Goal: Task Accomplishment & Management: Manage account settings

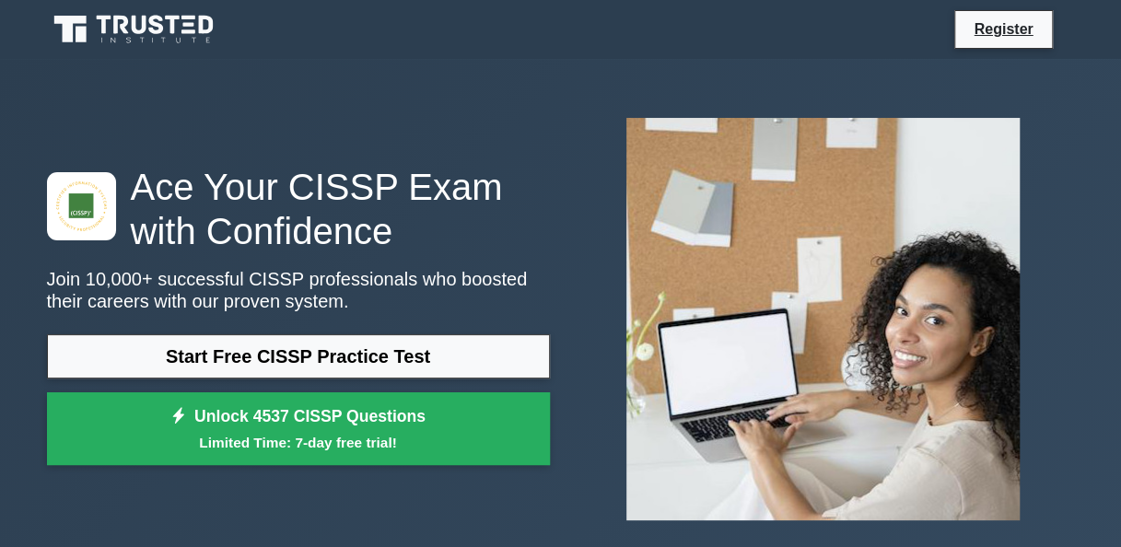
click at [159, 23] on icon at bounding box center [135, 29] width 177 height 35
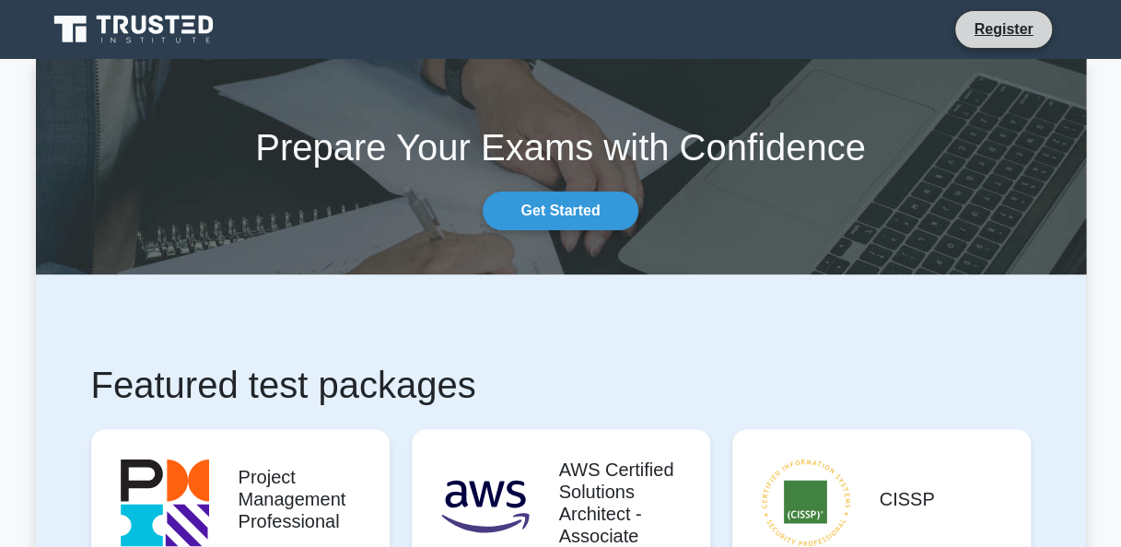
click at [989, 12] on li "Register" at bounding box center [1003, 29] width 98 height 39
click at [1021, 26] on link "Register" at bounding box center [1002, 28] width 81 height 23
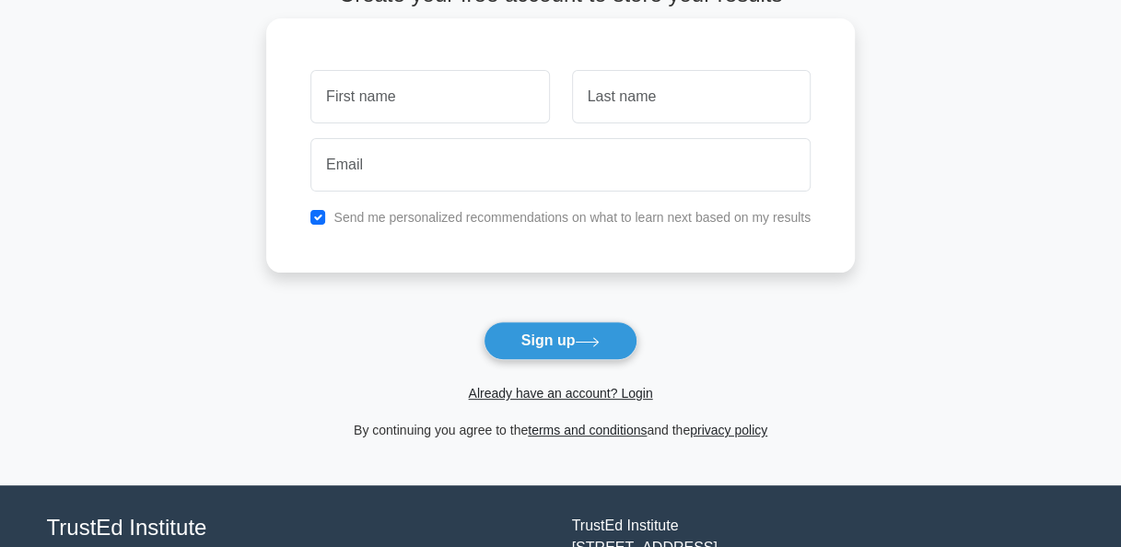
scroll to position [184, 0]
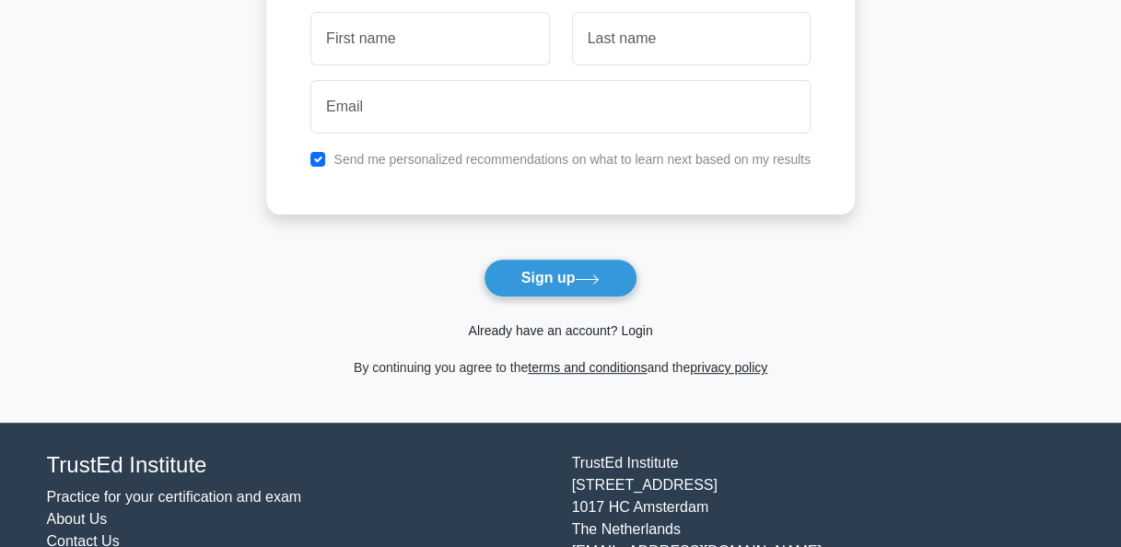
click at [578, 328] on link "Already have an account? Login" at bounding box center [560, 330] width 184 height 15
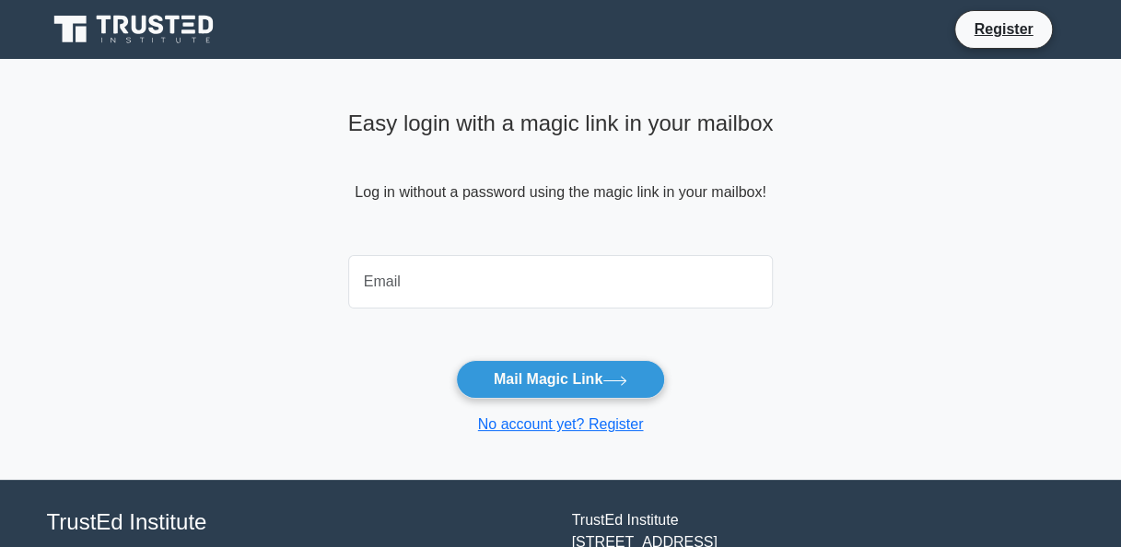
click at [447, 274] on input "email" at bounding box center [560, 281] width 425 height 53
drag, startPoint x: 565, startPoint y: 287, endPoint x: 221, endPoint y: 291, distance: 344.4
click at [221, 291] on main "Easy login with a magic link in your mailbox Log in without a password using th…" at bounding box center [560, 269] width 1121 height 421
type input "narkarian@gmail.com"
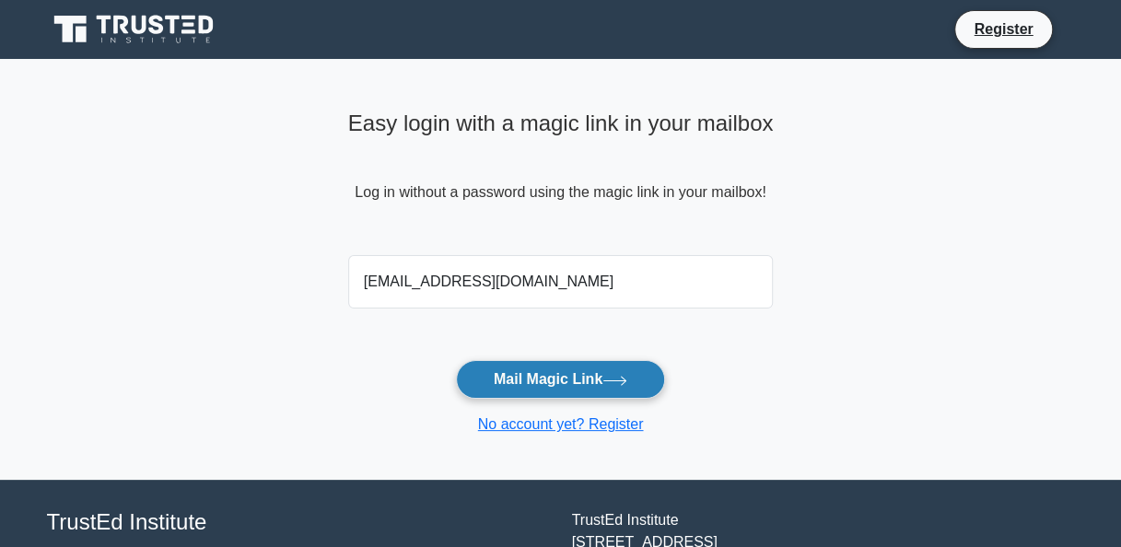
click at [522, 378] on button "Mail Magic Link" at bounding box center [560, 379] width 209 height 39
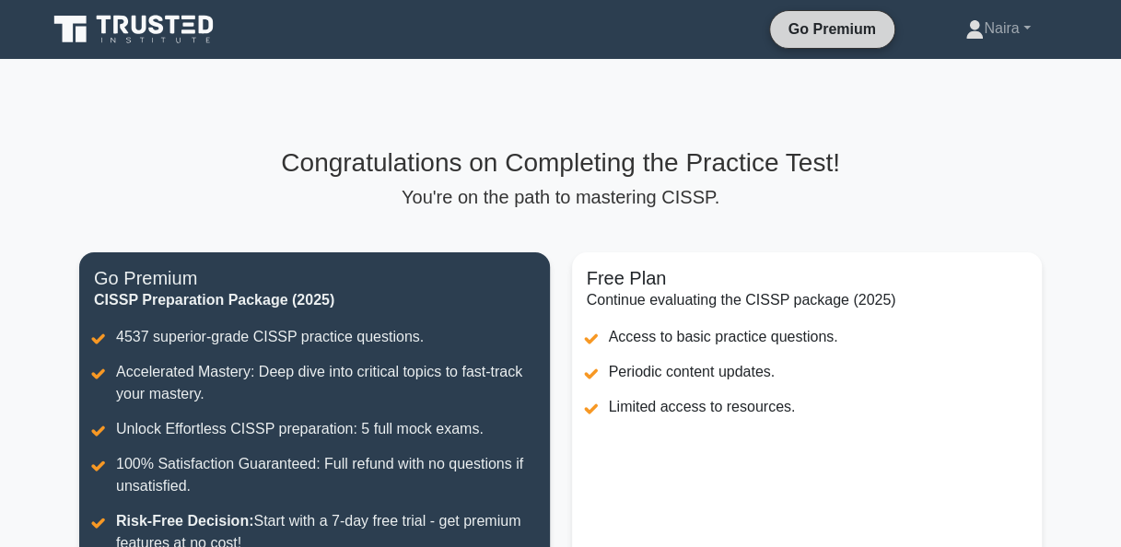
click at [837, 33] on link "Go Premium" at bounding box center [832, 28] width 110 height 23
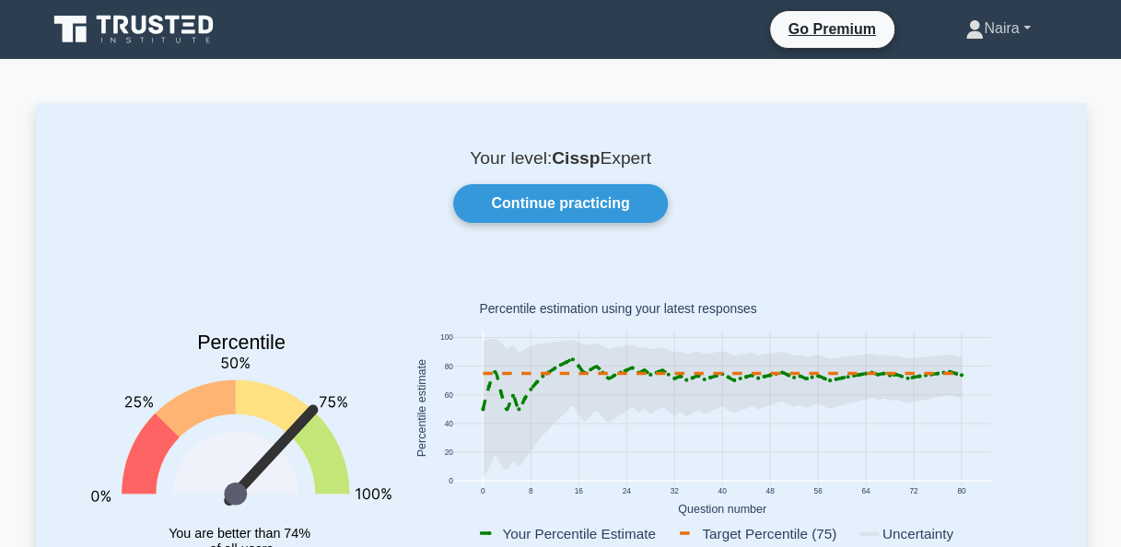
click at [987, 31] on link "Naira" at bounding box center [997, 28] width 153 height 37
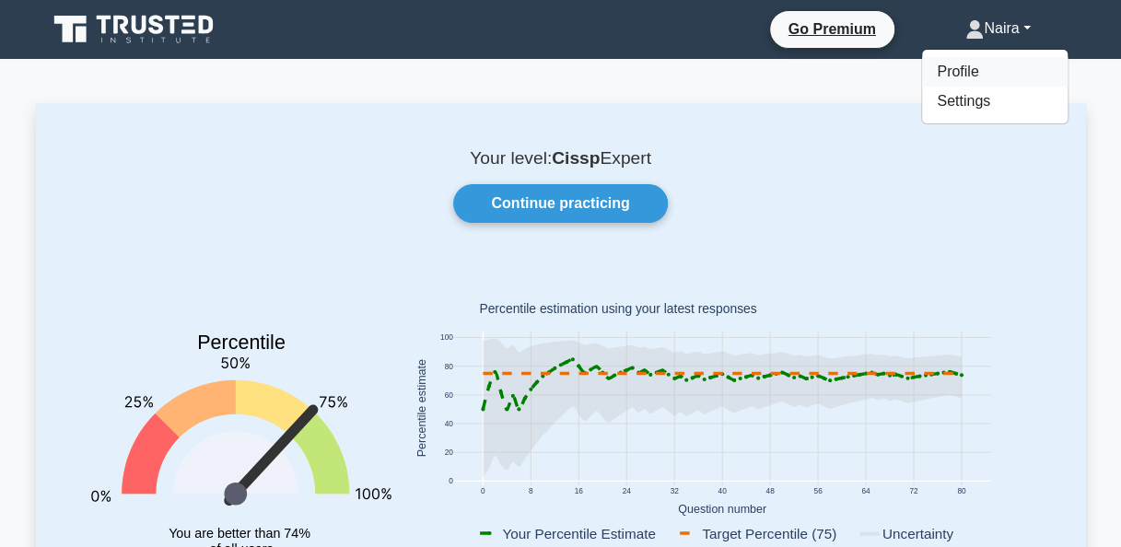
click at [942, 74] on link "Profile" at bounding box center [994, 71] width 145 height 29
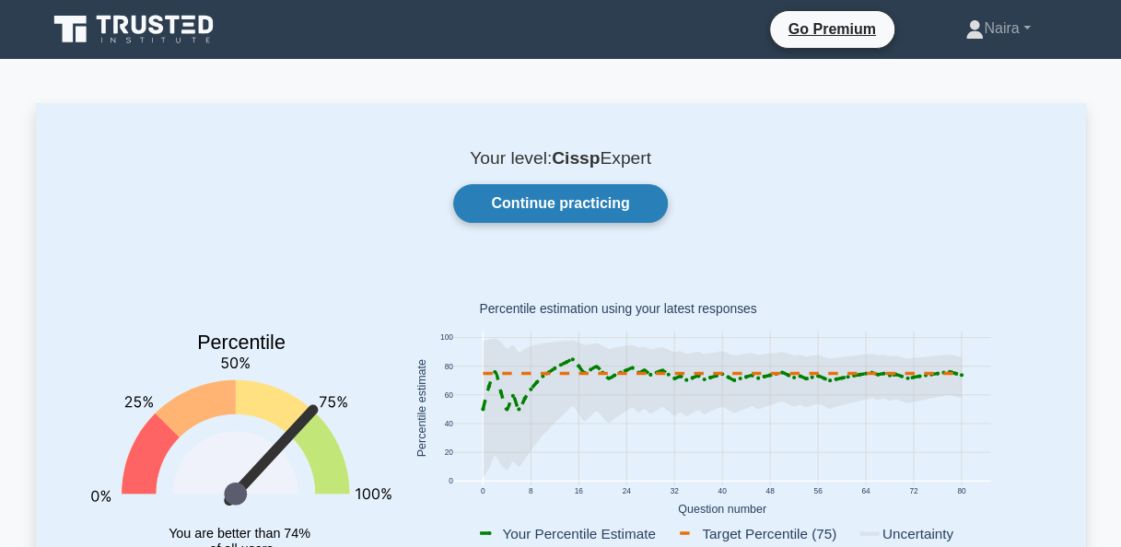
click at [523, 202] on link "Continue practicing" at bounding box center [560, 203] width 214 height 39
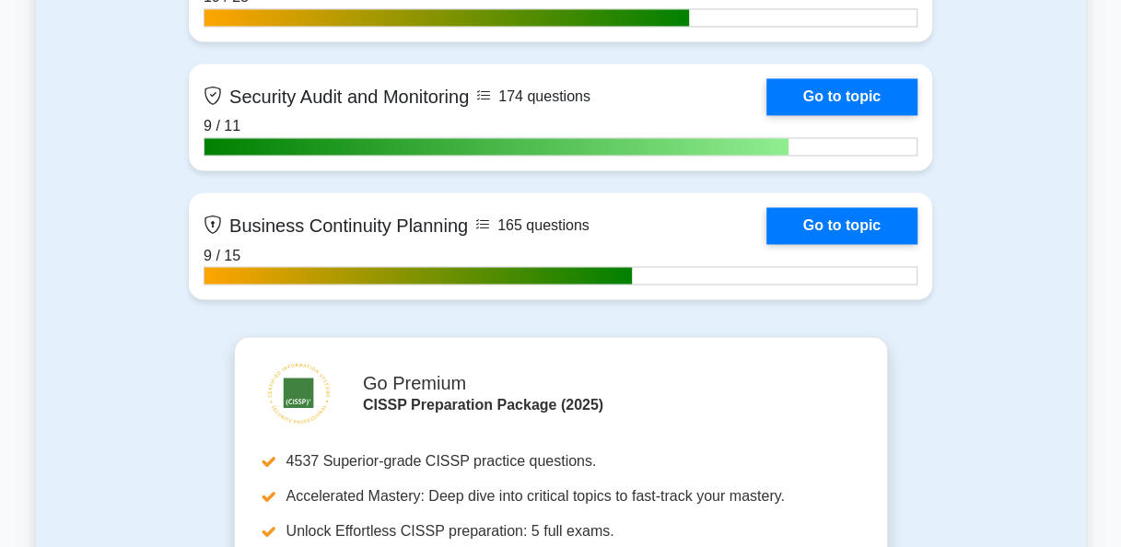
scroll to position [5156, 0]
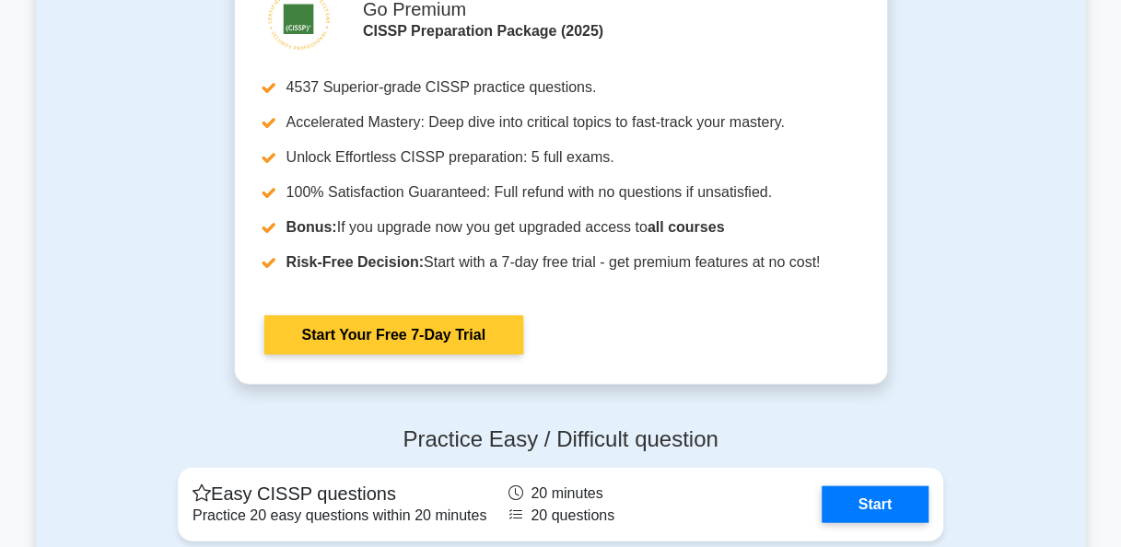
click at [443, 354] on link "Start Your Free 7-Day Trial" at bounding box center [393, 335] width 259 height 39
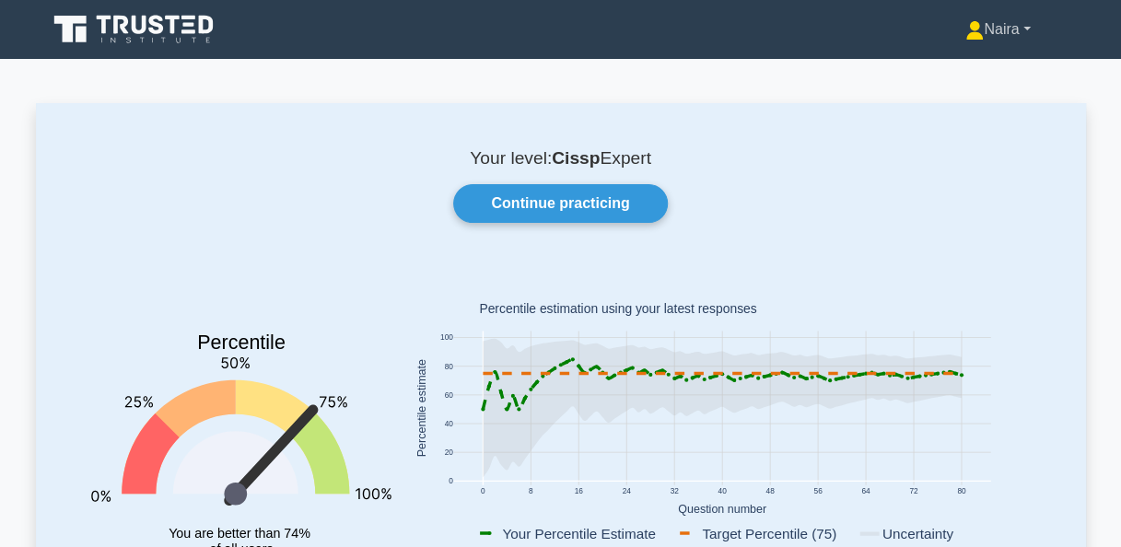
click at [987, 33] on link "Naira" at bounding box center [997, 29] width 153 height 37
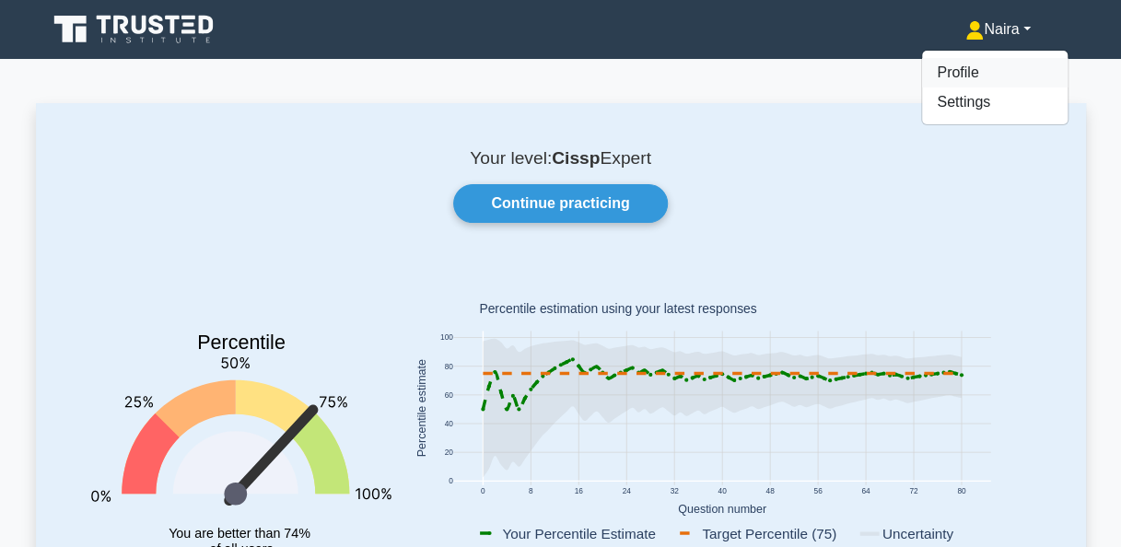
click at [970, 67] on link "Profile" at bounding box center [994, 72] width 145 height 29
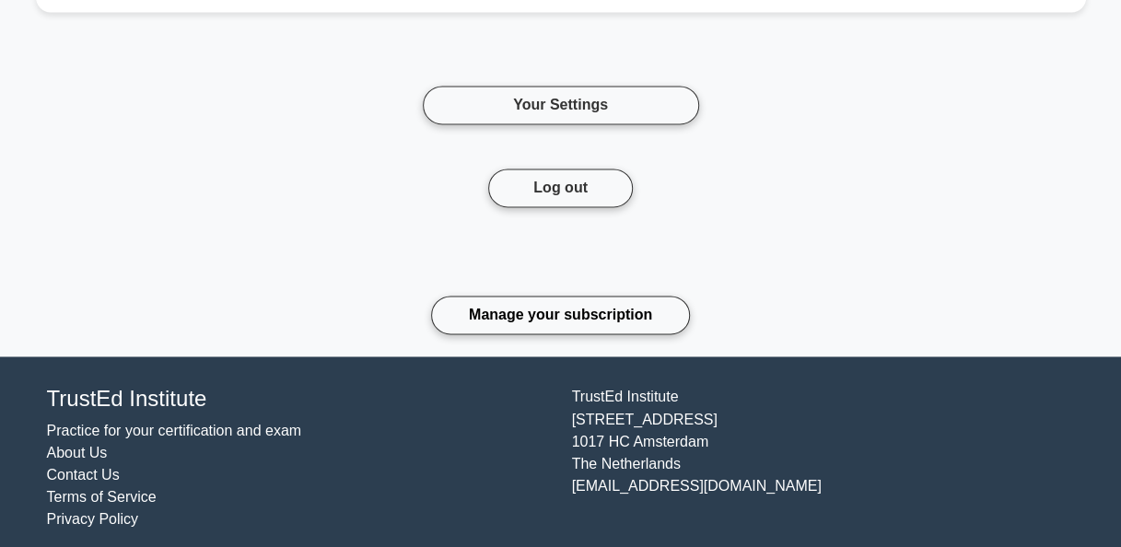
scroll to position [4626, 0]
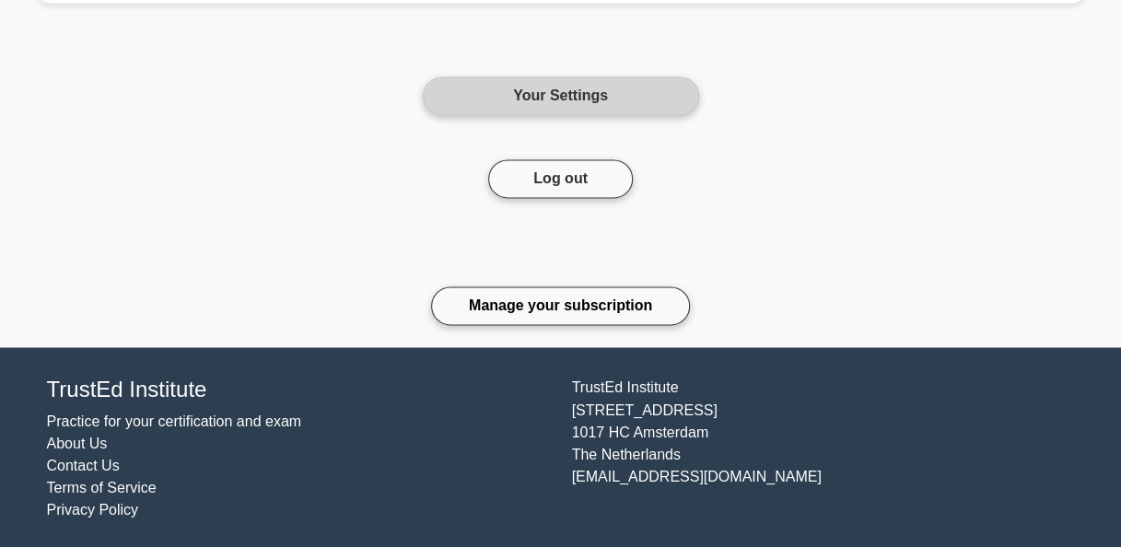
click at [610, 97] on link "Your Settings" at bounding box center [561, 95] width 276 height 39
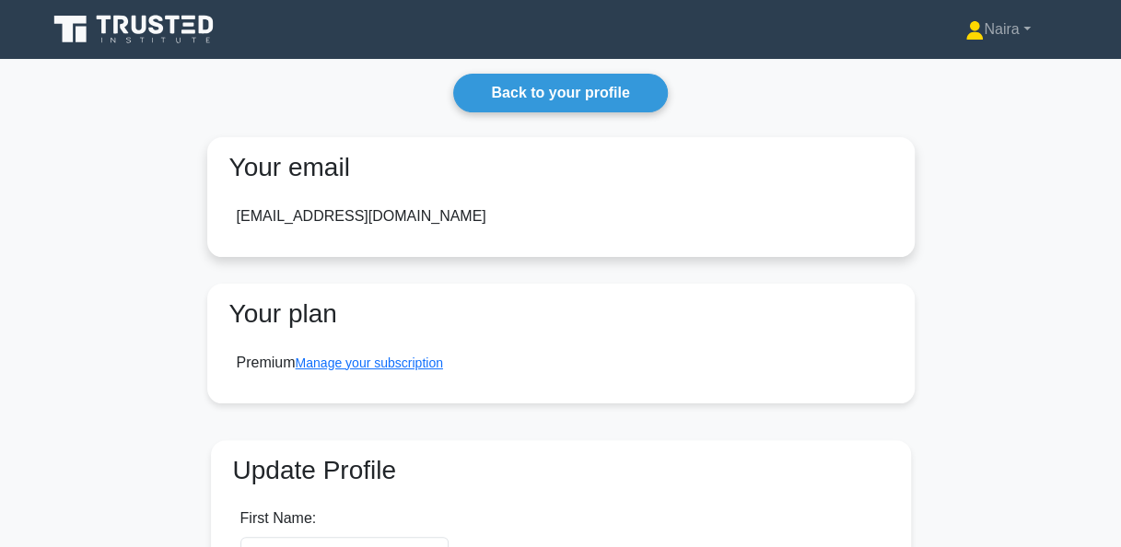
scroll to position [276, 0]
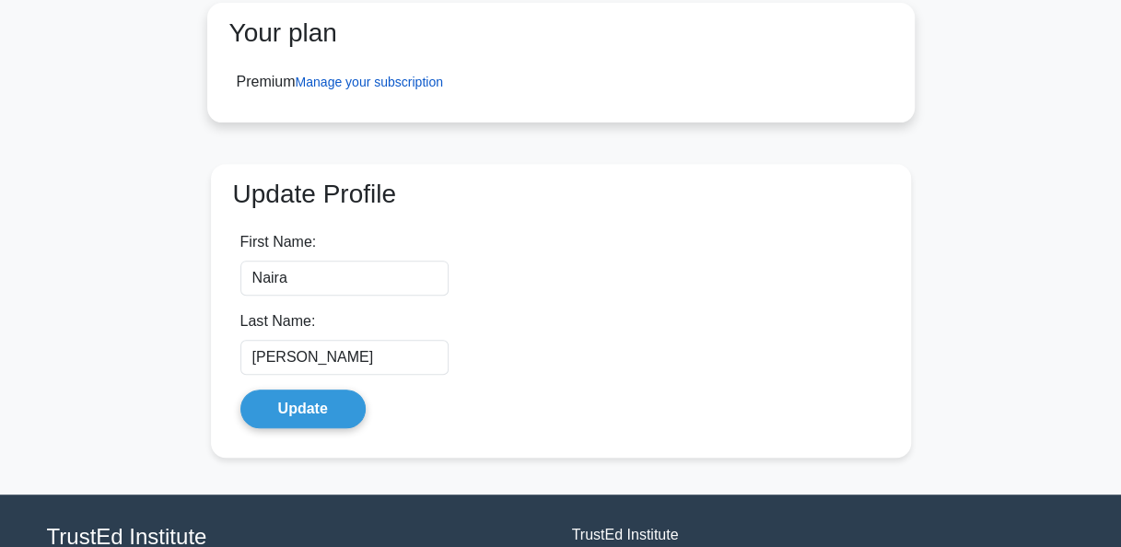
click at [371, 83] on link "Manage your subscription" at bounding box center [369, 82] width 147 height 15
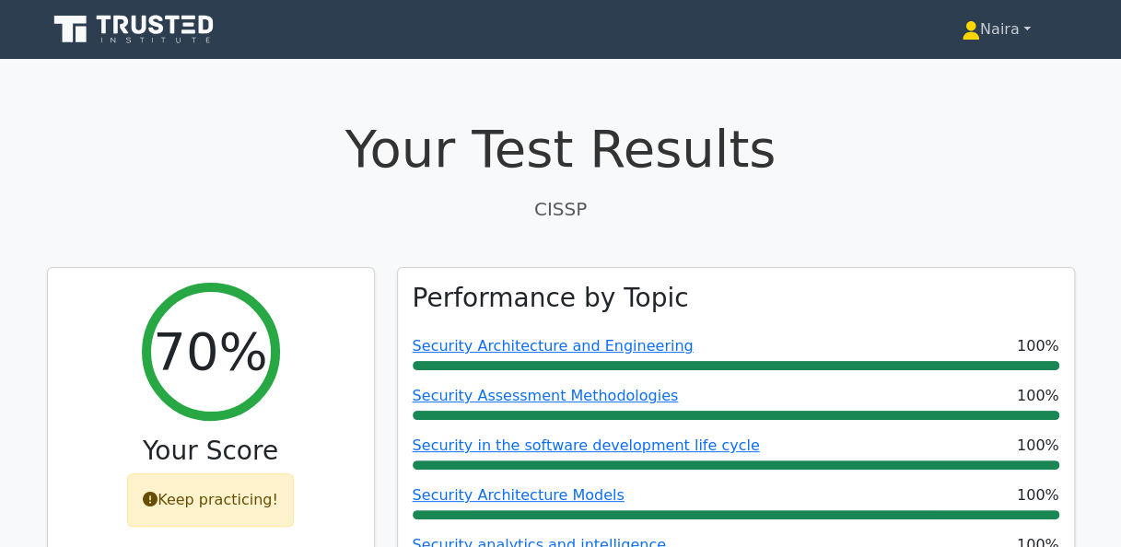
click at [993, 24] on link "Naira" at bounding box center [995, 29] width 157 height 37
click at [1022, 33] on link "Naira" at bounding box center [995, 29] width 157 height 37
click at [1027, 29] on link "Naira" at bounding box center [995, 29] width 157 height 37
click at [1028, 29] on link "Naira" at bounding box center [995, 29] width 157 height 37
click at [1007, 31] on link "Naira" at bounding box center [995, 29] width 157 height 37
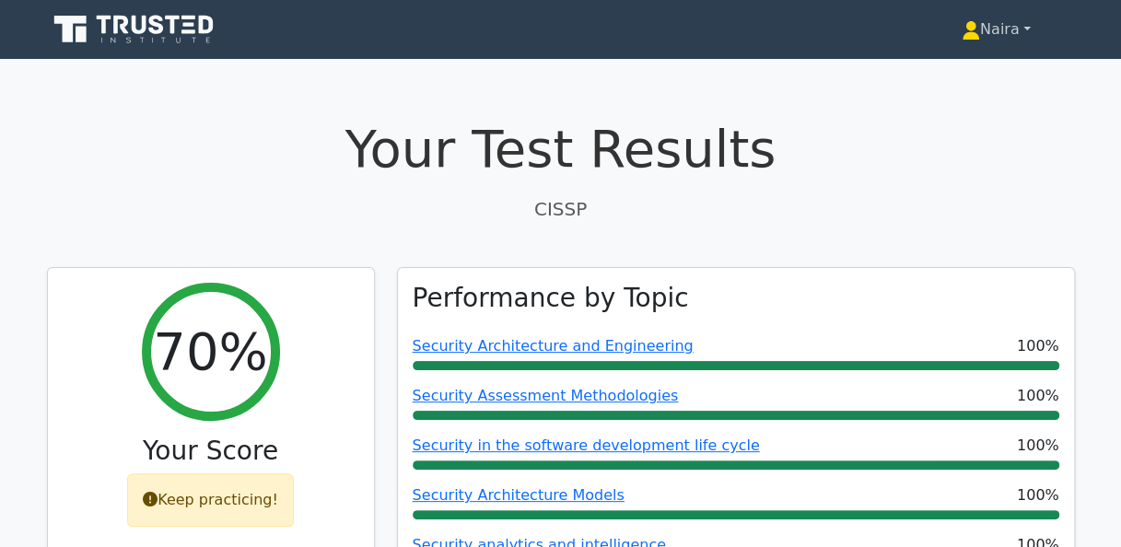
click at [986, 33] on link "Naira" at bounding box center [995, 29] width 157 height 37
click at [1030, 27] on link "Naira" at bounding box center [995, 29] width 157 height 37
click at [1001, 31] on link "Naira" at bounding box center [995, 29] width 157 height 37
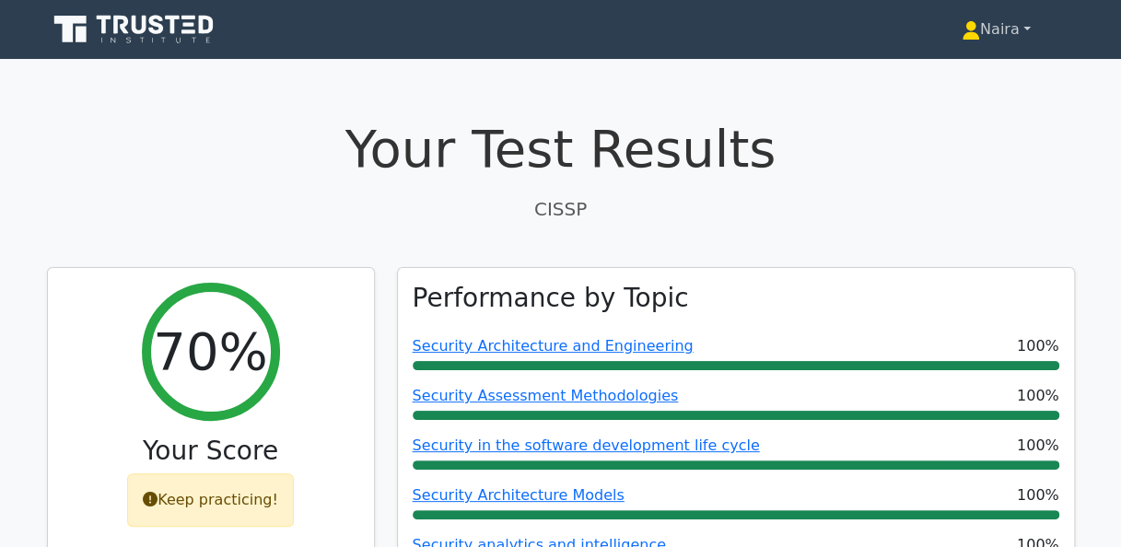
click at [1022, 28] on link "Naira" at bounding box center [995, 29] width 157 height 37
click at [1025, 25] on link "Naira" at bounding box center [995, 29] width 157 height 37
click at [1028, 33] on link "Naira" at bounding box center [995, 29] width 157 height 37
click at [1020, 27] on link "Naira" at bounding box center [995, 29] width 157 height 37
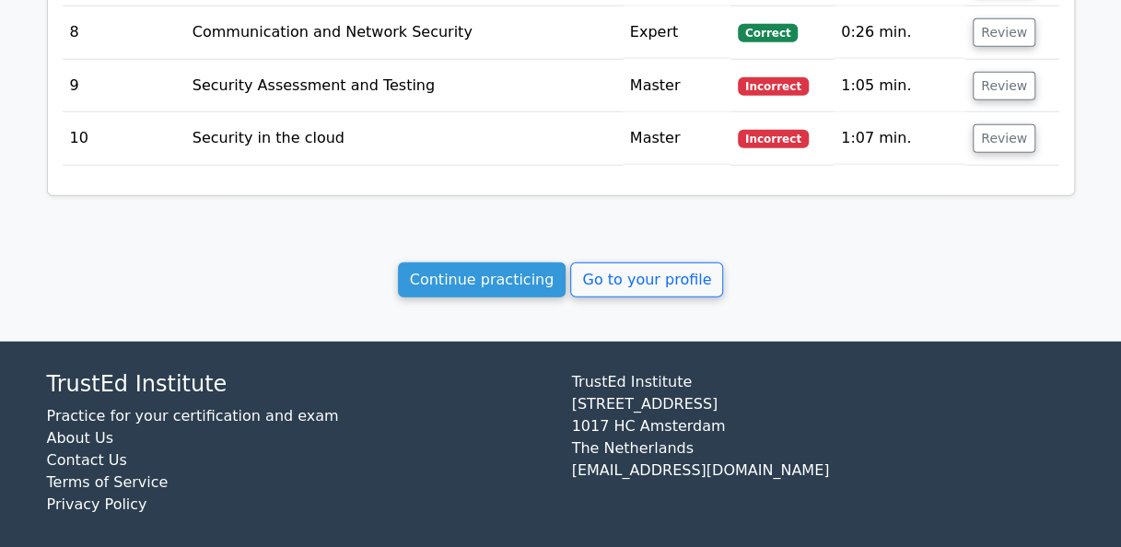
scroll to position [2252, 0]
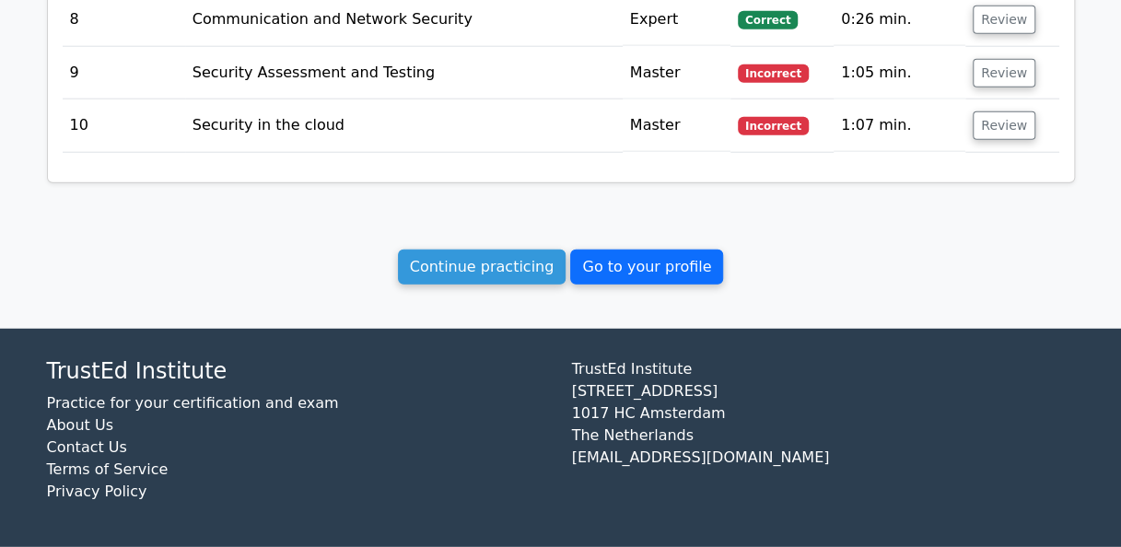
click at [625, 263] on link "Go to your profile" at bounding box center [646, 267] width 153 height 35
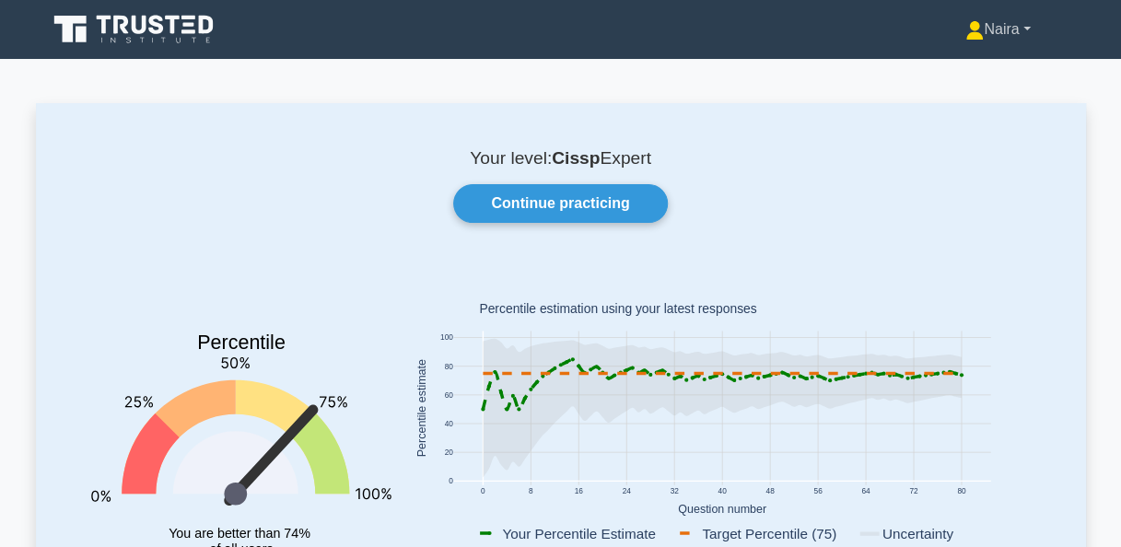
click at [1007, 29] on link "Naira" at bounding box center [997, 29] width 153 height 37
click at [958, 105] on link "Settings" at bounding box center [994, 101] width 145 height 29
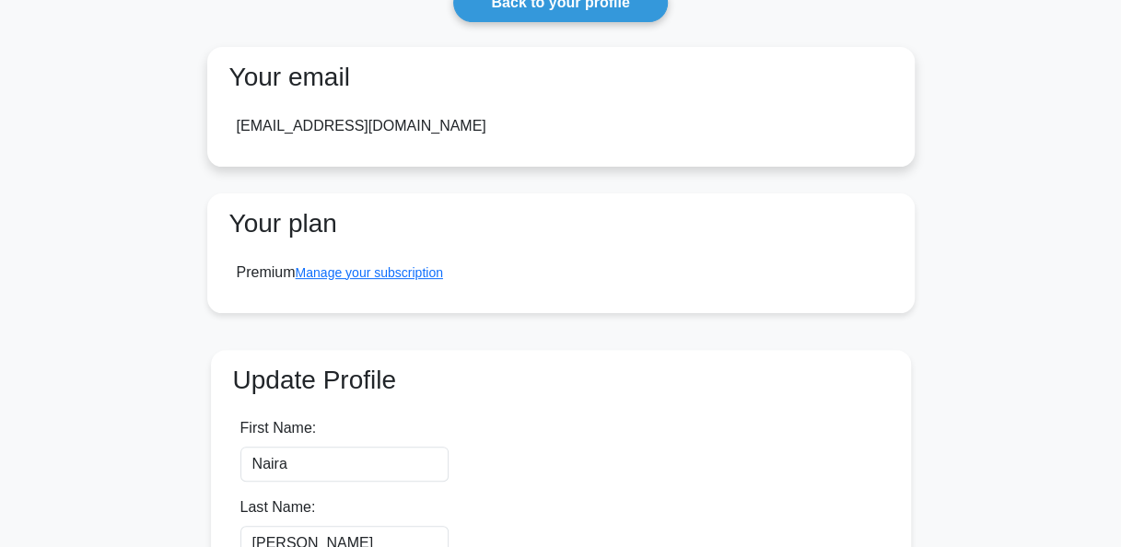
scroll to position [92, 0]
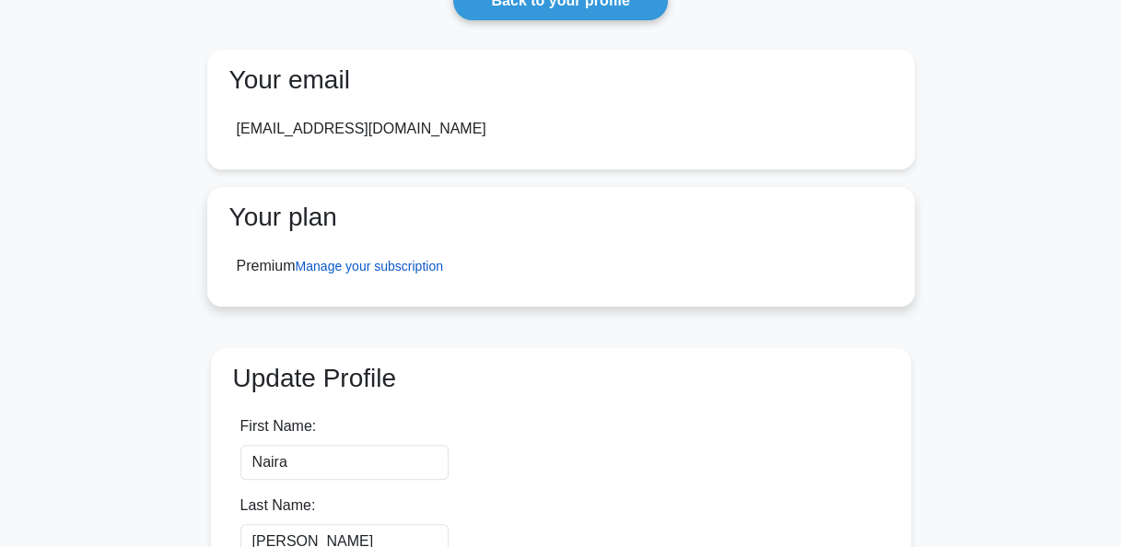
click at [367, 261] on link "Manage your subscription" at bounding box center [369, 266] width 147 height 15
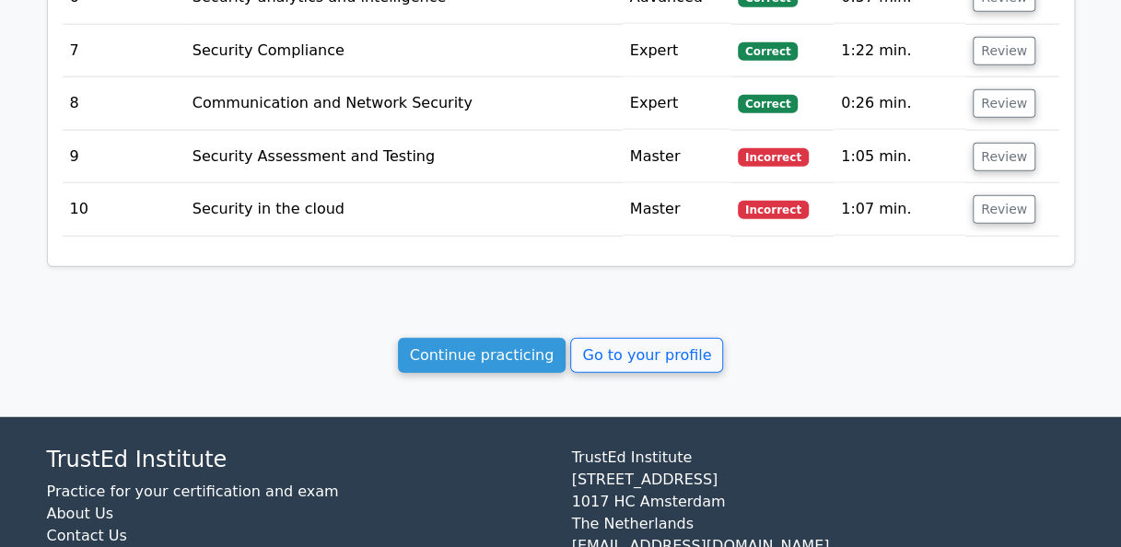
scroll to position [2252, 0]
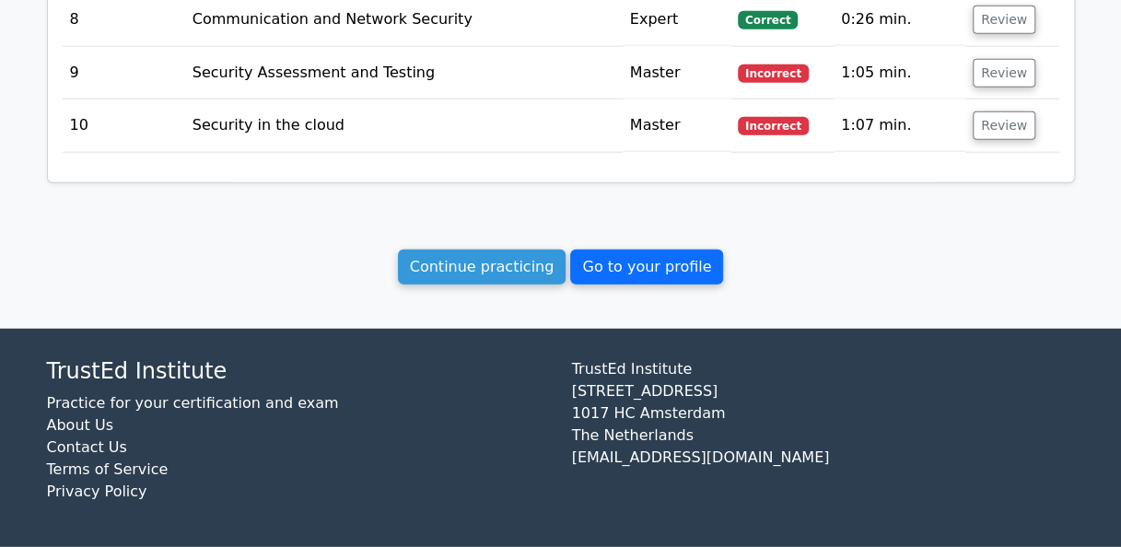
click at [621, 270] on link "Go to your profile" at bounding box center [646, 267] width 153 height 35
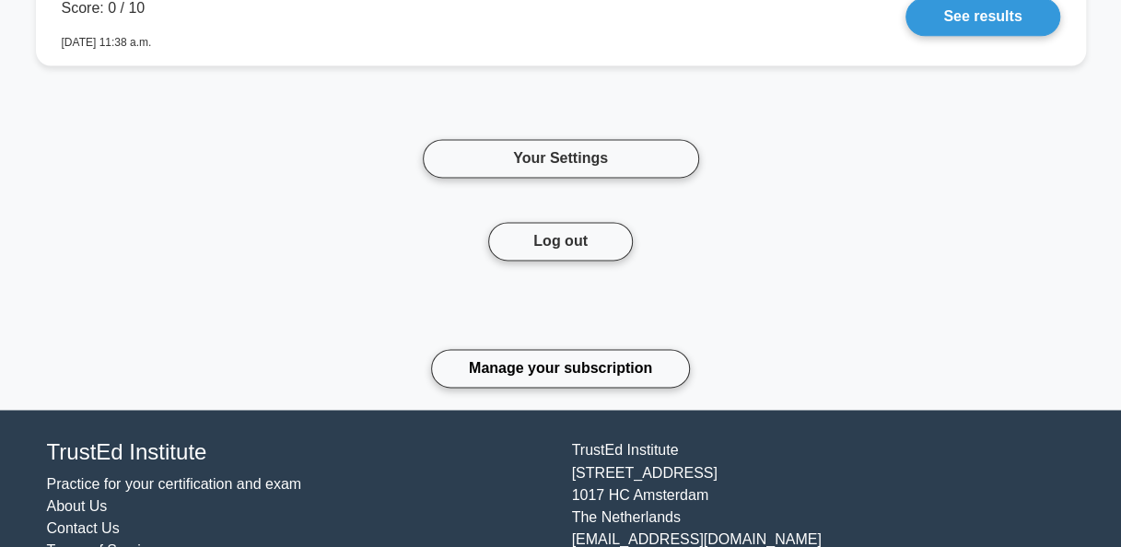
scroll to position [4534, 0]
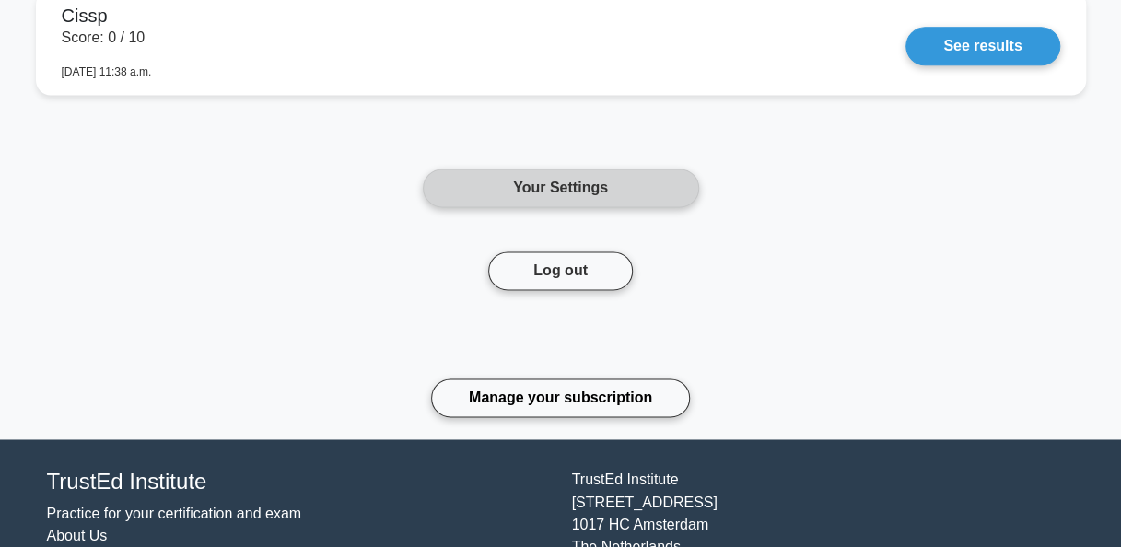
click at [591, 186] on link "Your Settings" at bounding box center [561, 187] width 276 height 39
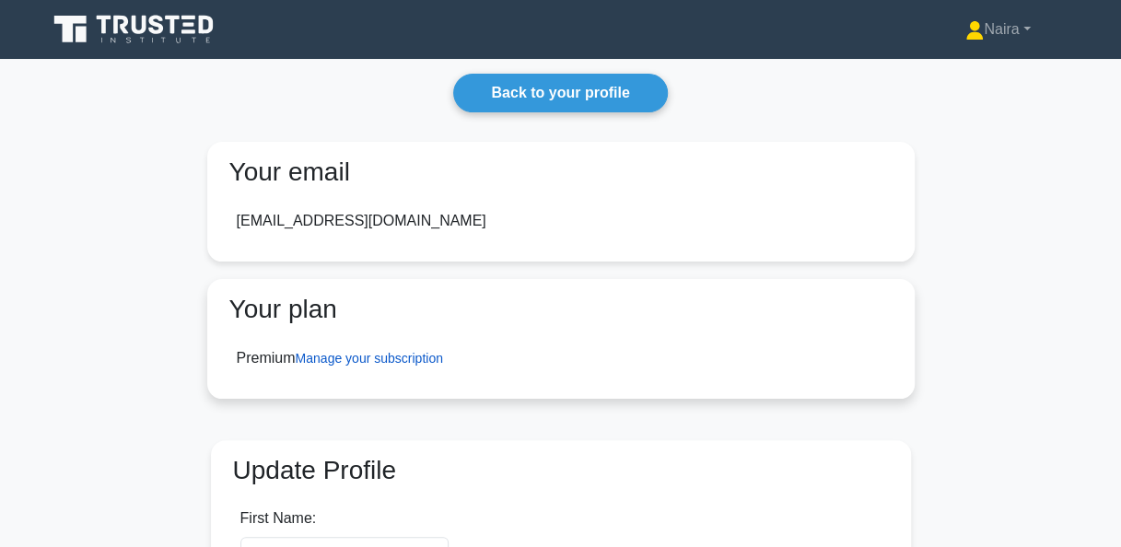
click at [398, 354] on link "Manage your subscription" at bounding box center [369, 358] width 147 height 15
